Goal: Check status

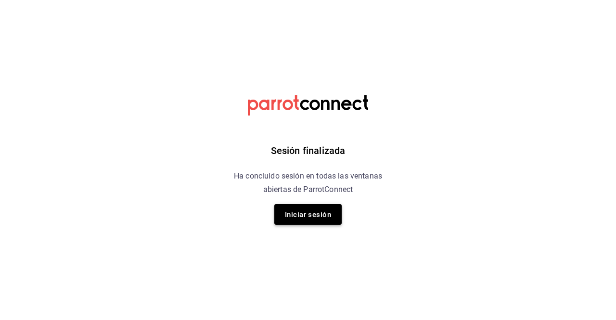
click at [312, 221] on button "Iniciar sesión" at bounding box center [307, 214] width 67 height 21
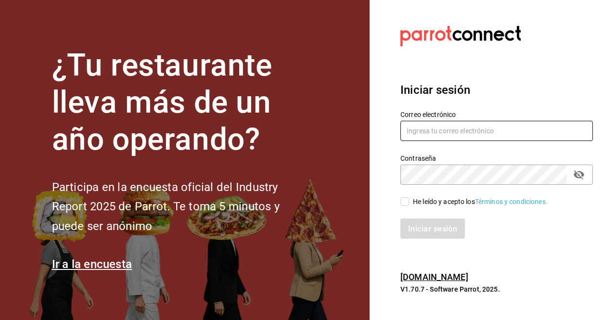
click at [464, 132] on input "text" at bounding box center [497, 131] width 193 height 20
type input "[EMAIL_ADDRESS][DOMAIN_NAME]"
click at [403, 207] on label "He leído y acepto los Términos y condiciones." at bounding box center [474, 202] width 147 height 10
click at [403, 206] on input "He leído y acepto los Términos y condiciones." at bounding box center [405, 201] width 9 height 9
checkbox input "true"
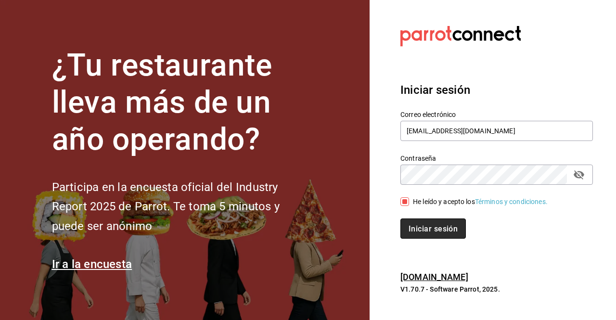
click at [435, 231] on font "Iniciar sesión" at bounding box center [433, 228] width 49 height 9
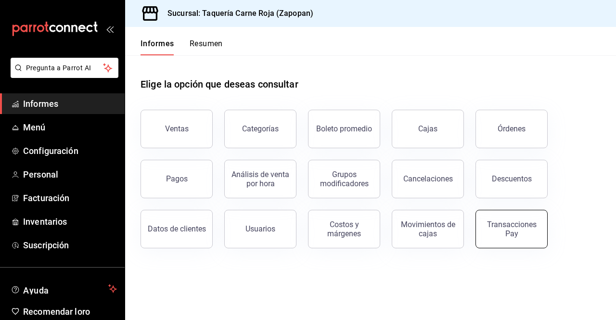
click at [506, 236] on font "Transacciones Pay" at bounding box center [512, 229] width 50 height 18
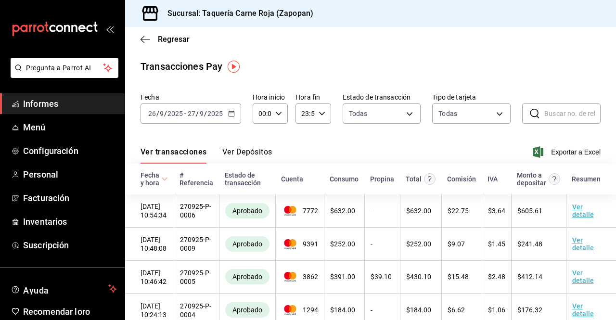
click at [260, 151] on font "Ver Depósitos" at bounding box center [247, 151] width 50 height 9
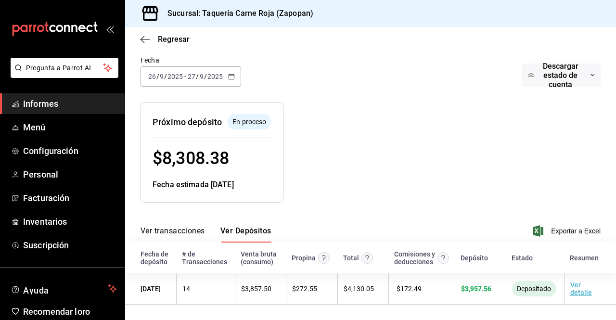
scroll to position [66, 0]
click at [225, 68] on div "[DATE] [DATE] - [DATE] [DATE]" at bounding box center [191, 76] width 101 height 20
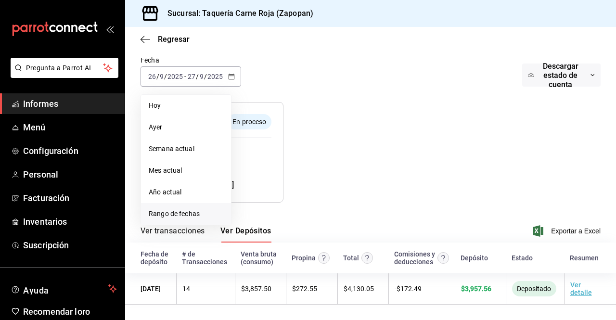
click at [170, 210] on font "Rango de fechas" at bounding box center [174, 214] width 51 height 8
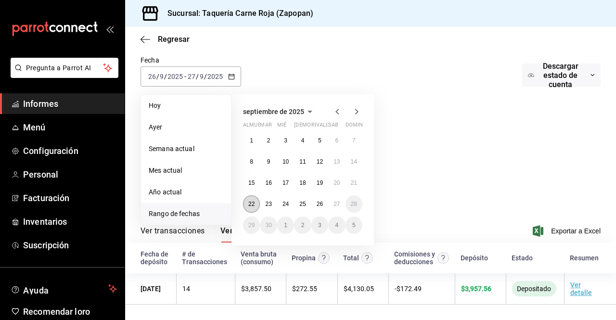
click at [256, 199] on button "22" at bounding box center [251, 203] width 17 height 17
click at [320, 201] on font "26" at bounding box center [320, 204] width 6 height 7
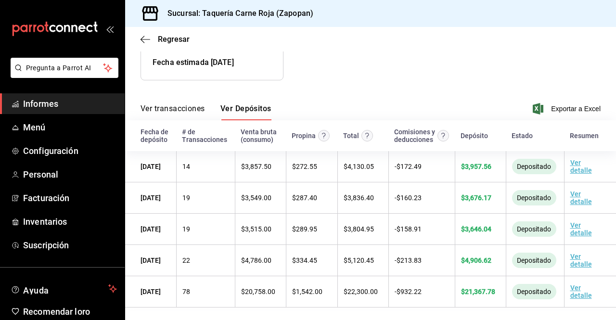
scroll to position [193, 0]
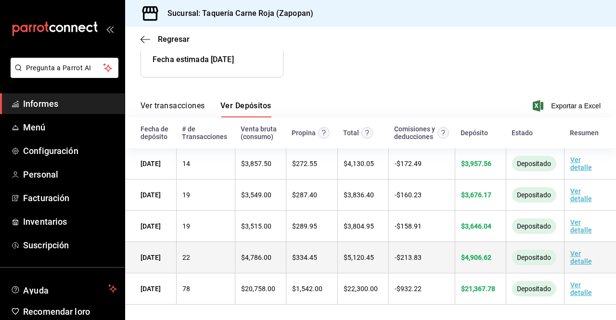
click at [571, 256] on font "Ver detalle" at bounding box center [582, 257] width 22 height 15
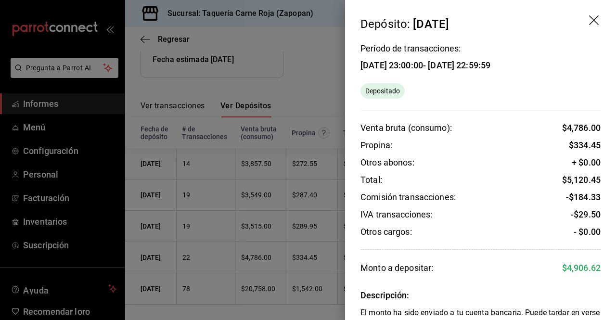
click at [272, 194] on div at bounding box center [308, 160] width 616 height 320
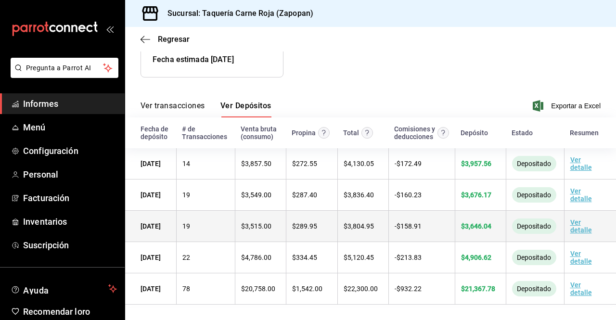
click at [572, 220] on font "Ver detalle" at bounding box center [582, 226] width 22 height 15
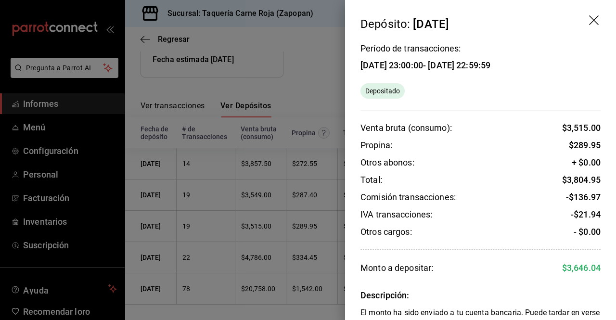
click at [311, 184] on div at bounding box center [308, 160] width 616 height 320
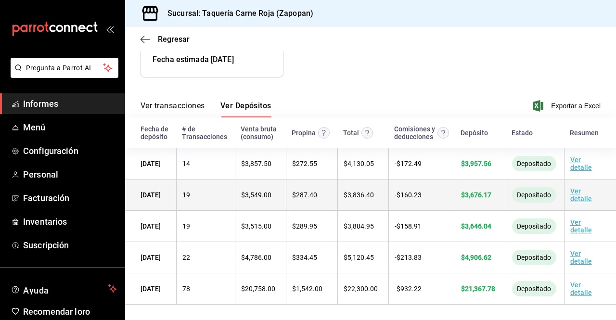
click at [572, 192] on font "Ver detalle" at bounding box center [582, 194] width 22 height 15
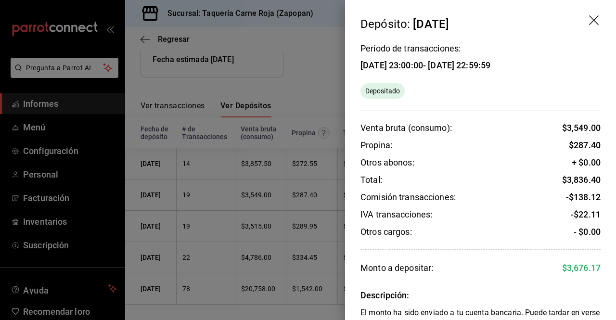
click at [333, 221] on div at bounding box center [308, 160] width 616 height 320
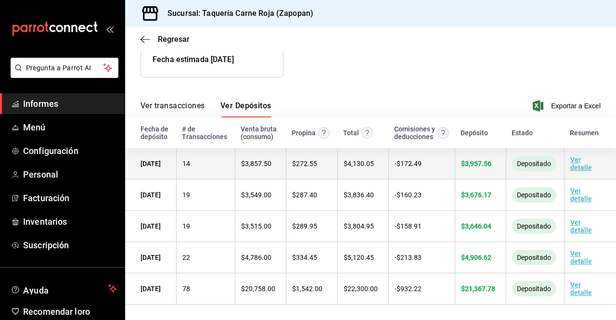
click at [571, 165] on font "Ver detalle" at bounding box center [582, 163] width 22 height 15
